Goal: Information Seeking & Learning: Learn about a topic

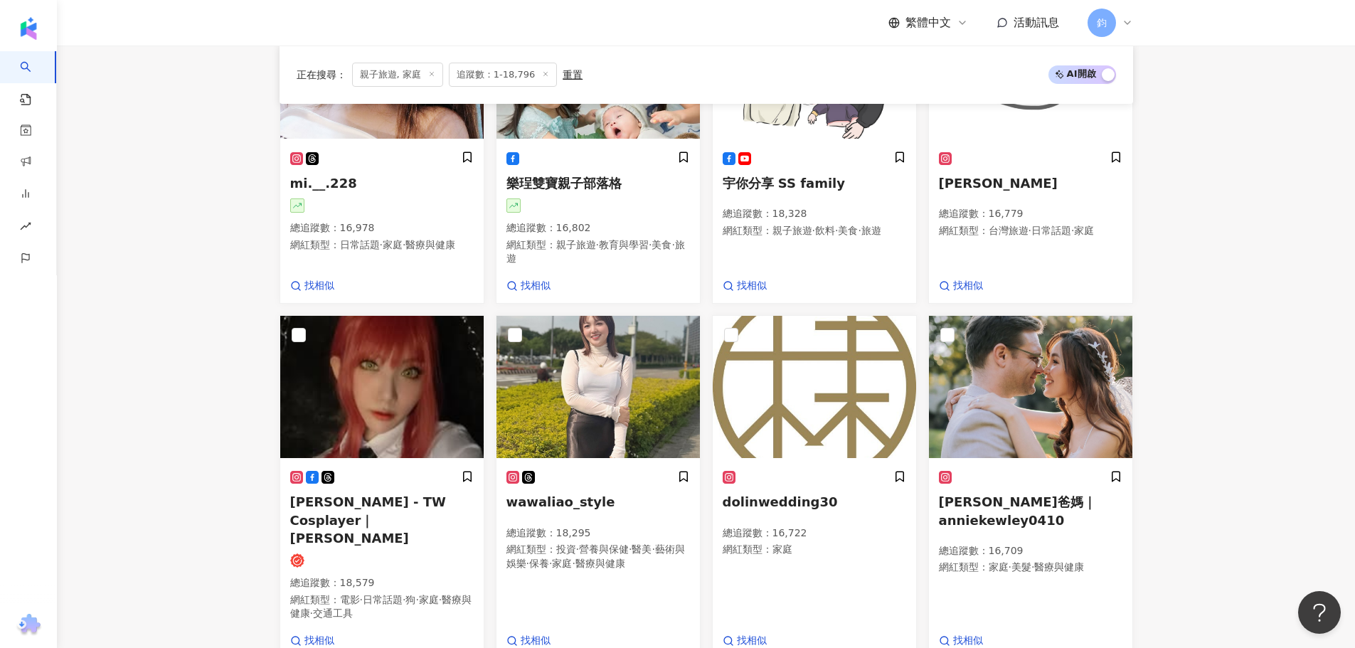
scroll to position [935, 0]
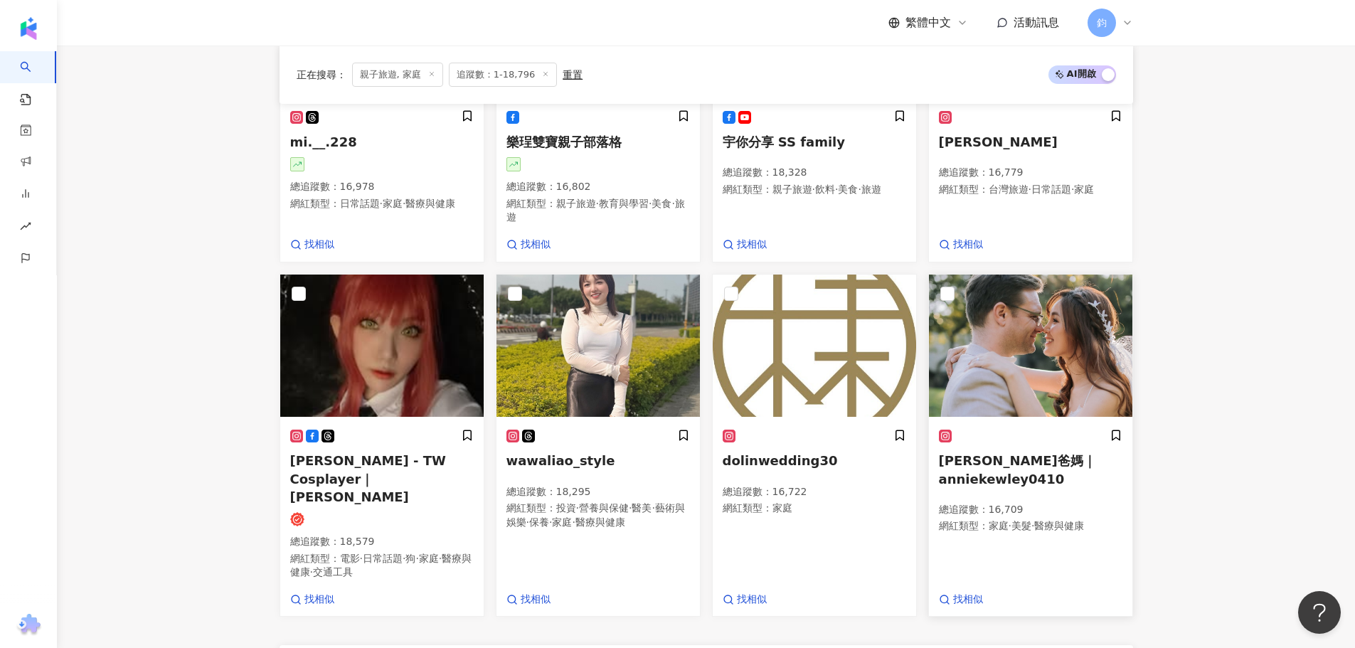
click at [1026, 456] on span "[PERSON_NAME]爸媽｜anniekewley0410" at bounding box center [1017, 469] width 157 height 33
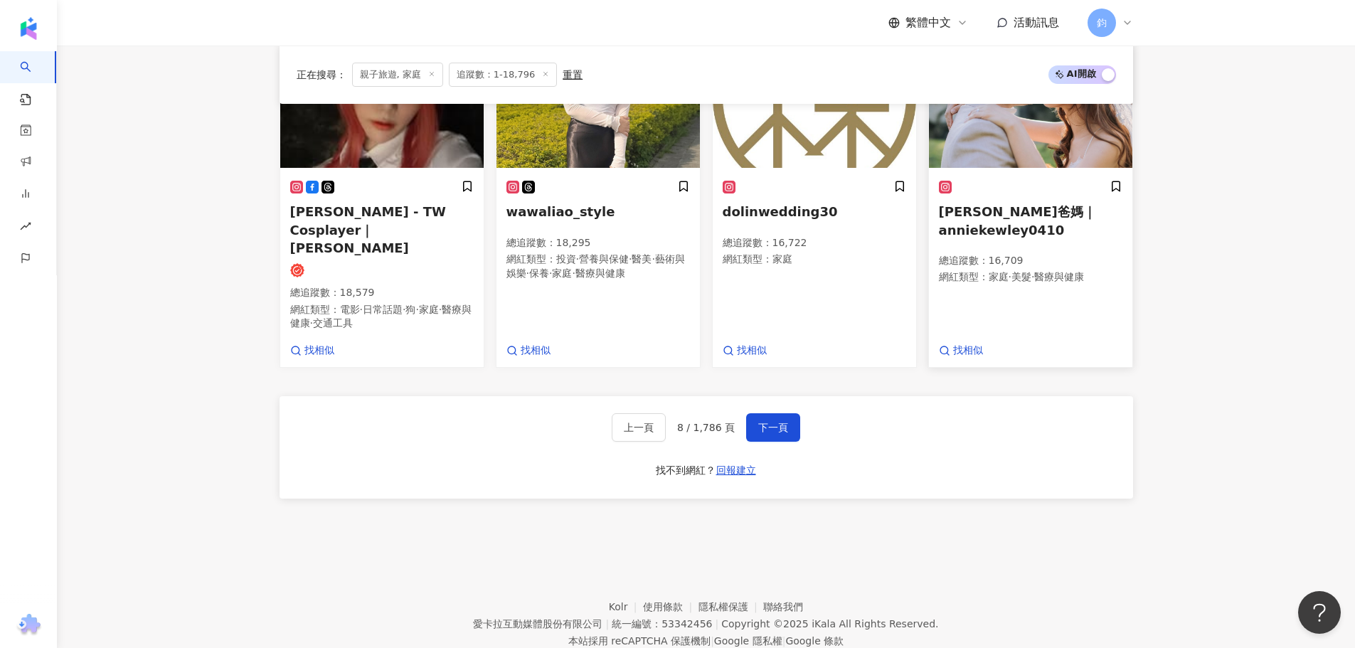
scroll to position [1211, 0]
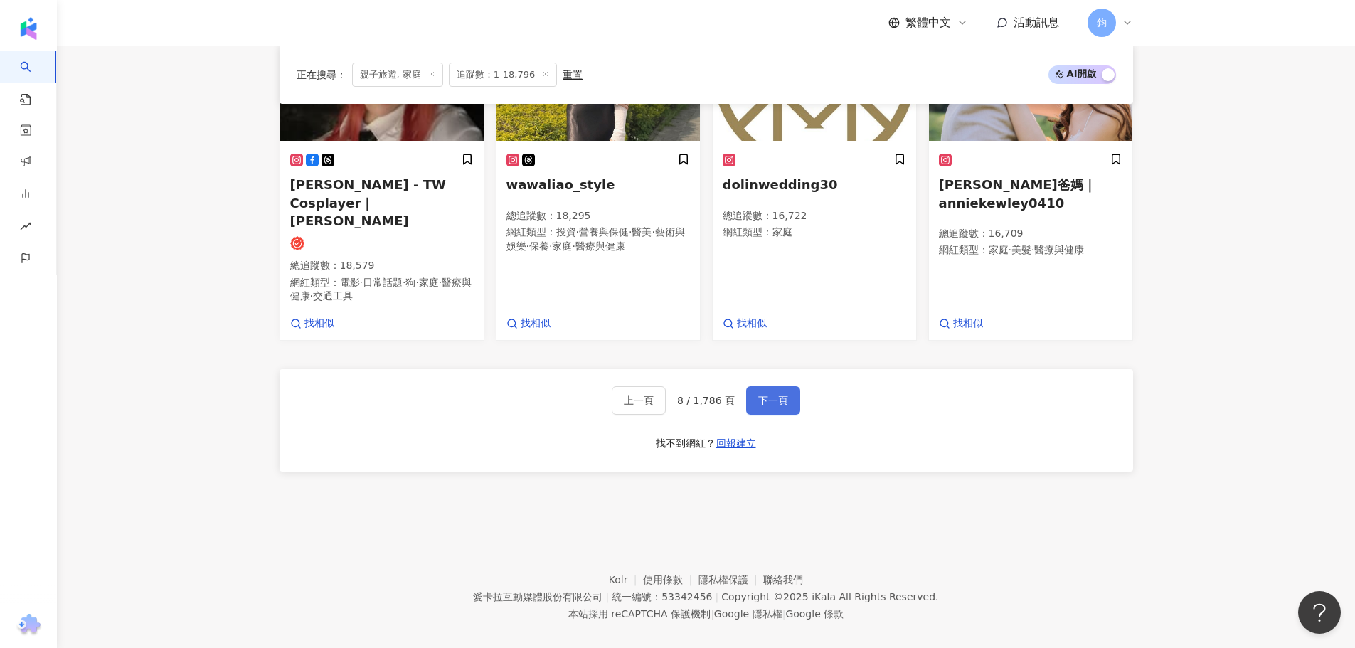
click at [773, 395] on span "下一頁" at bounding box center [773, 400] width 30 height 11
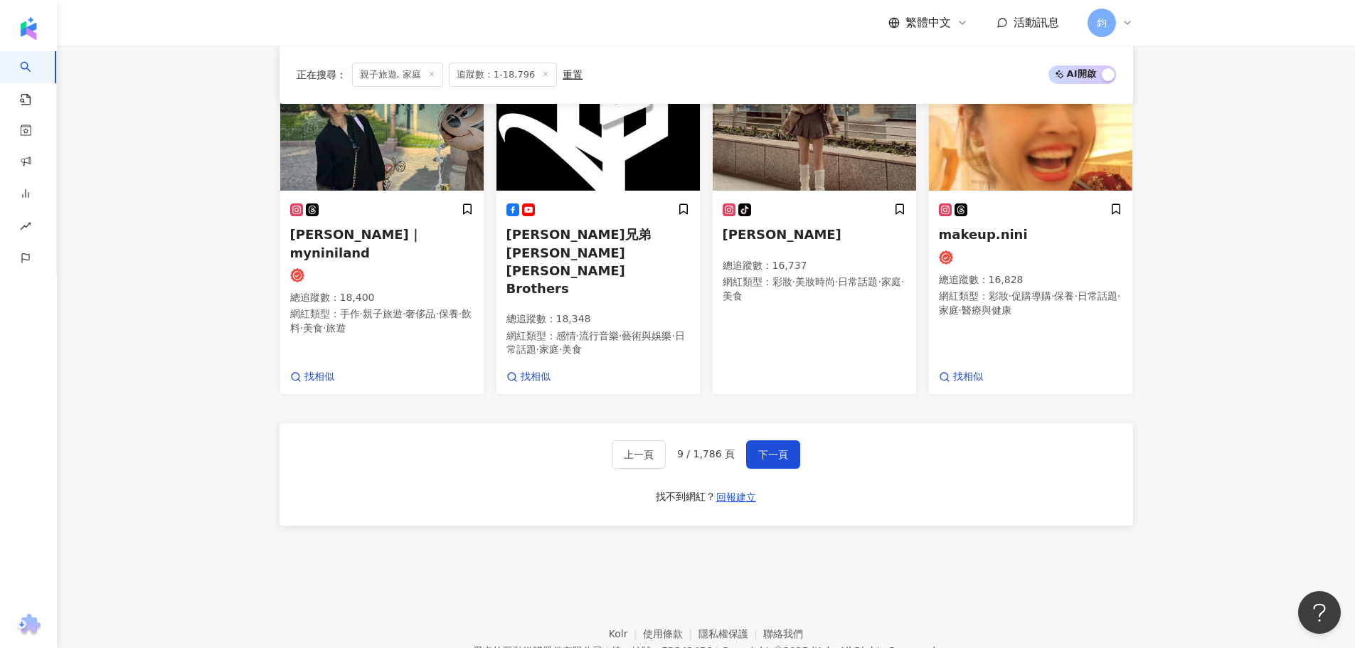
click at [1050, 561] on footer "Kolr 使用條款 隱私權保護 聯絡我們 愛卡拉互動媒體股份有限公司 | 統一編號：53342456 | Copyright © 2025 iKala All…" at bounding box center [706, 640] width 1298 height 158
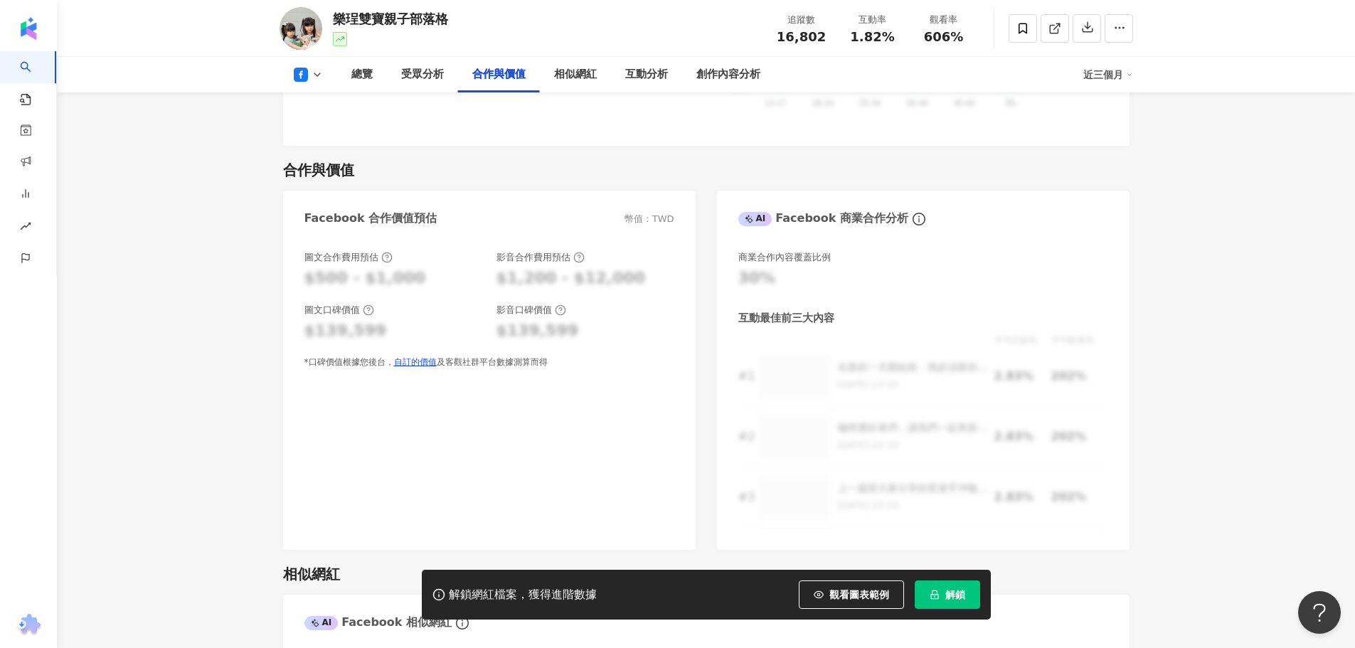
scroll to position [1565, 0]
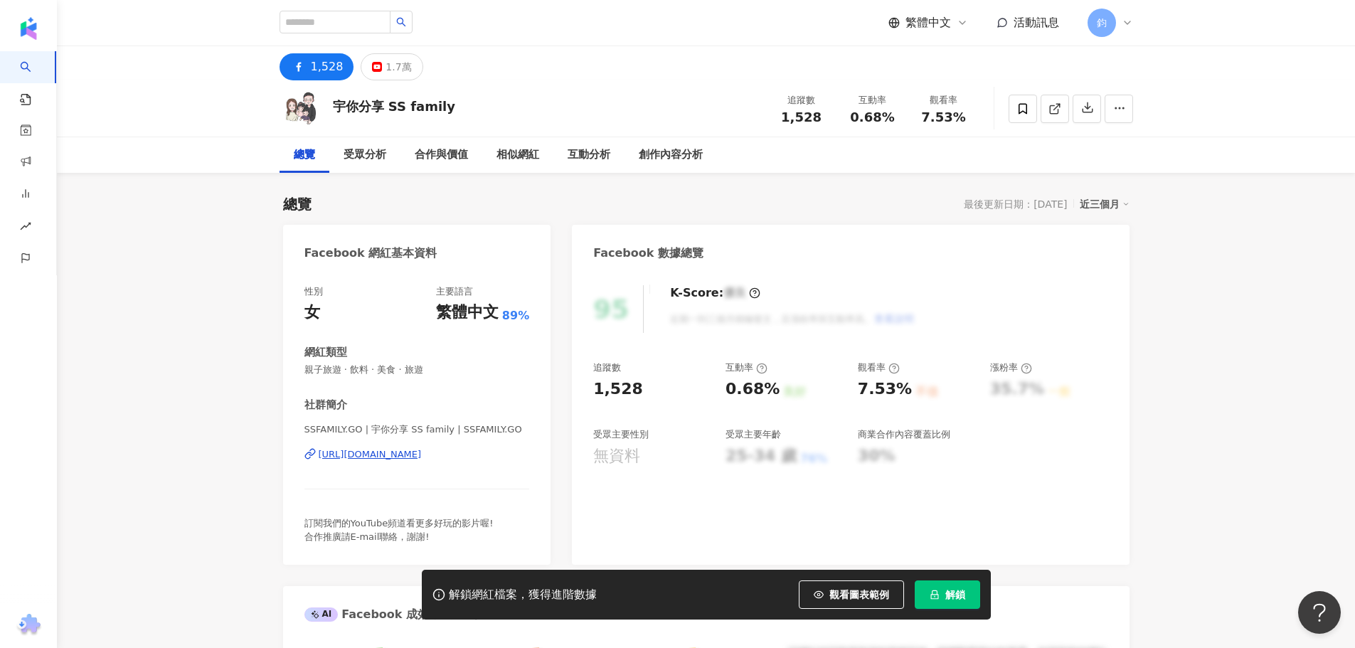
click at [321, 65] on div "1,528" at bounding box center [327, 67] width 33 height 20
click at [325, 67] on div "1,528" at bounding box center [327, 67] width 33 height 20
click at [393, 457] on div "https://www.facebook.com/583020655542301" at bounding box center [370, 454] width 103 height 13
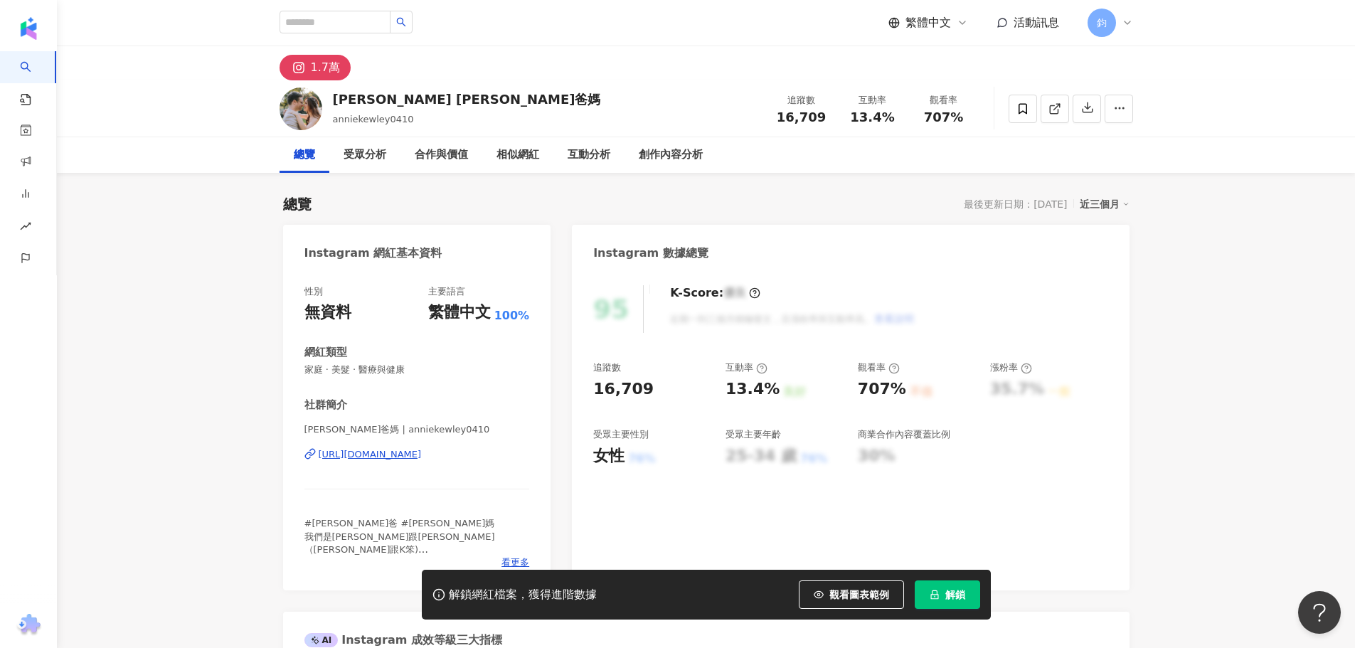
click at [422, 455] on div "https://www.instagram.com/anniekewley0410/" at bounding box center [370, 454] width 103 height 13
